Goal: Task Accomplishment & Management: Manage account settings

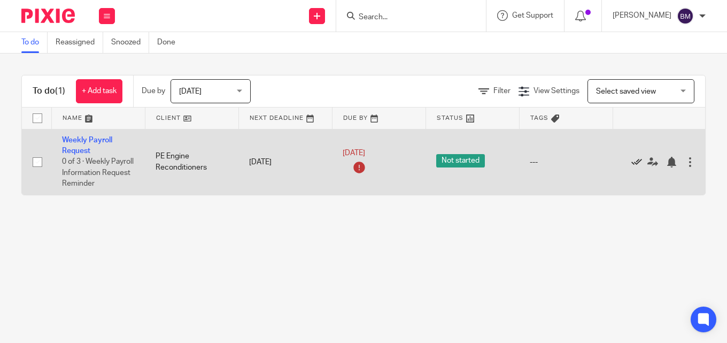
click at [636, 159] on icon at bounding box center [636, 162] width 11 height 11
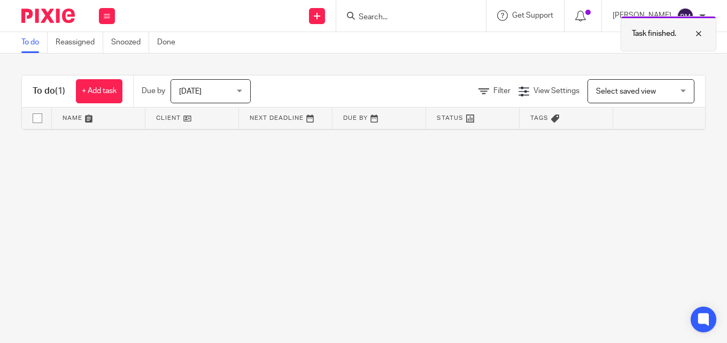
click at [700, 33] on div at bounding box center [690, 33] width 29 height 13
click at [703, 17] on div at bounding box center [702, 16] width 6 height 6
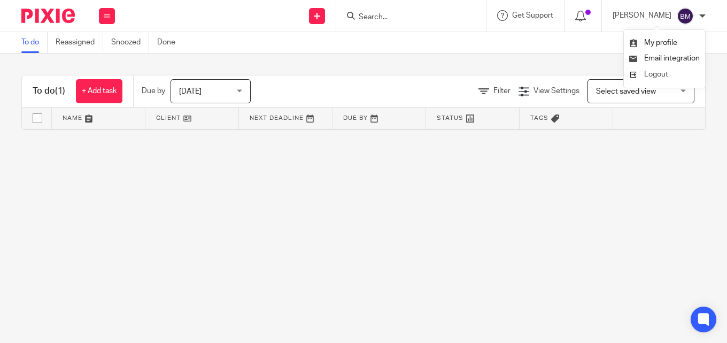
click at [650, 71] on span "Logout" at bounding box center [656, 74] width 24 height 7
